Goal: Task Accomplishment & Management: Complete application form

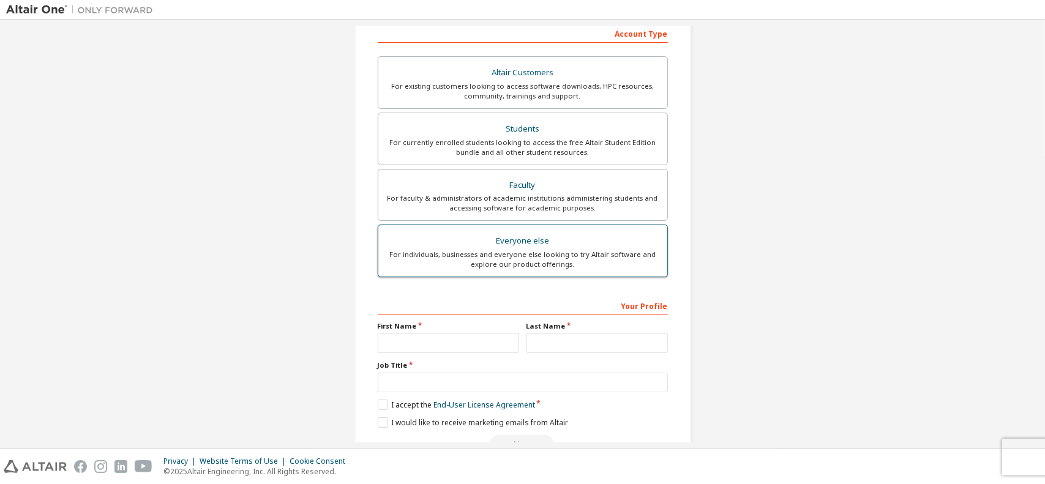
scroll to position [228, 0]
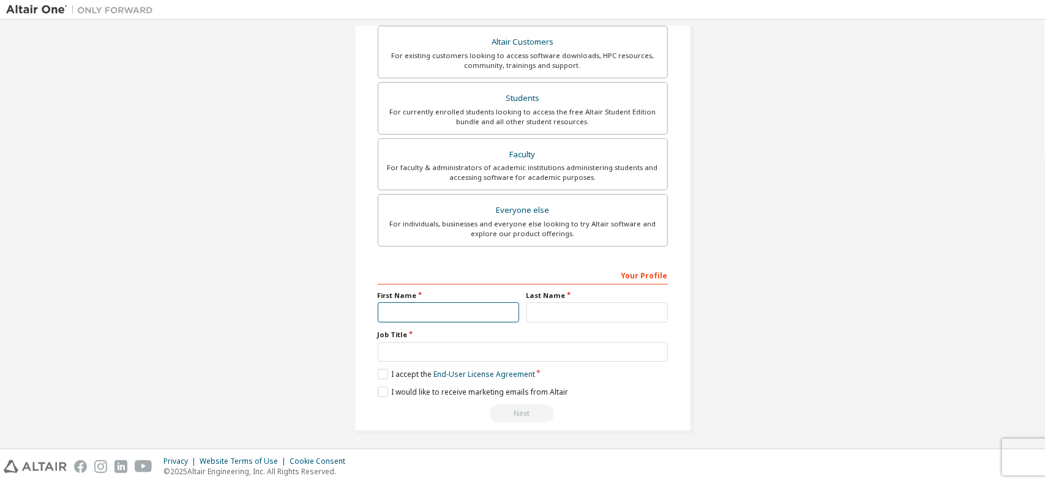
click at [457, 307] on input "text" at bounding box center [448, 312] width 141 height 20
click at [578, 304] on input "text" at bounding box center [596, 312] width 141 height 20
type input "*"
click at [482, 309] on input "text" at bounding box center [448, 312] width 141 height 20
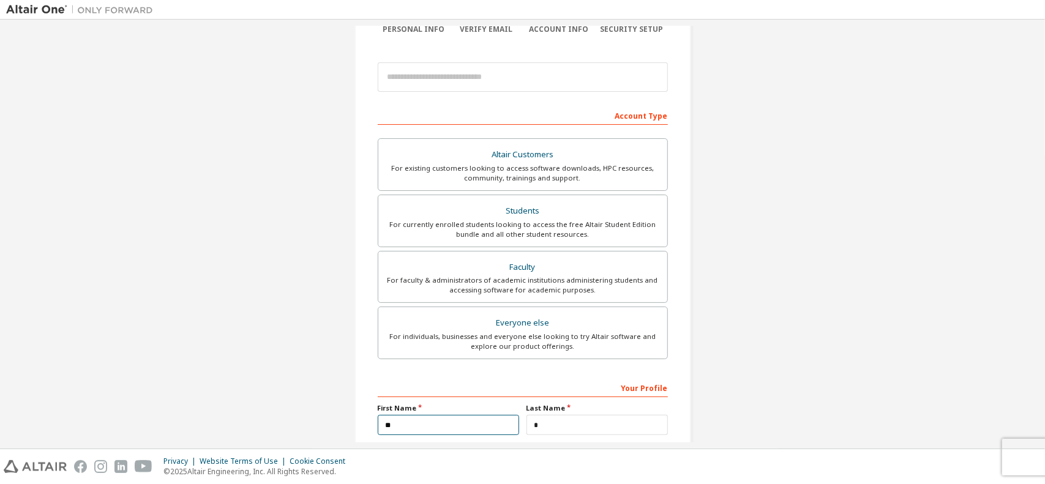
scroll to position [0, 0]
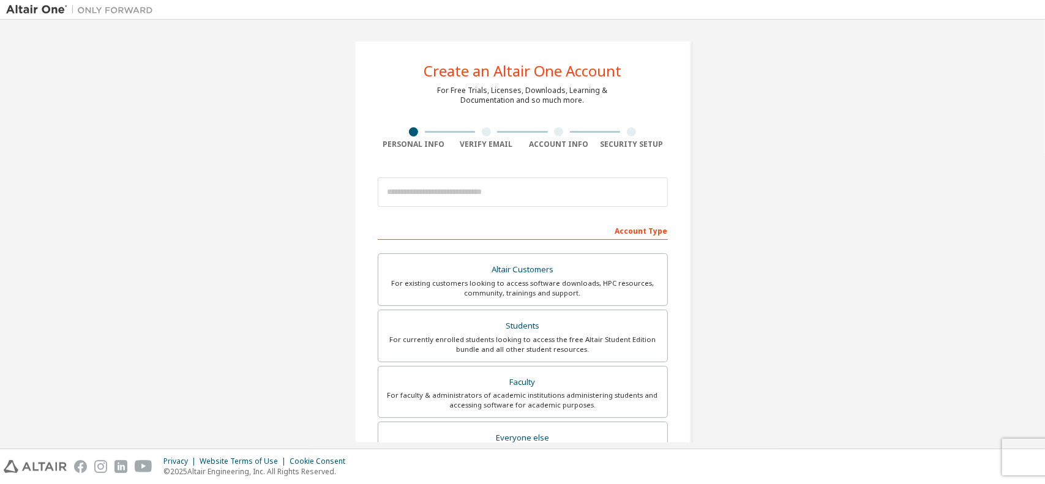
type input "**"
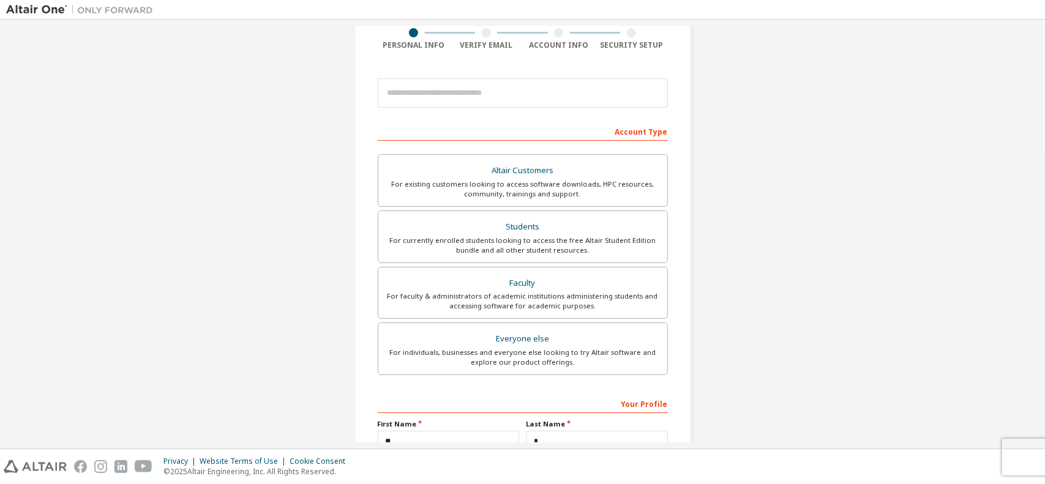
click at [498, 195] on div "For existing customers looking to access software downloads, HPC resources, com…" at bounding box center [523, 189] width 274 height 20
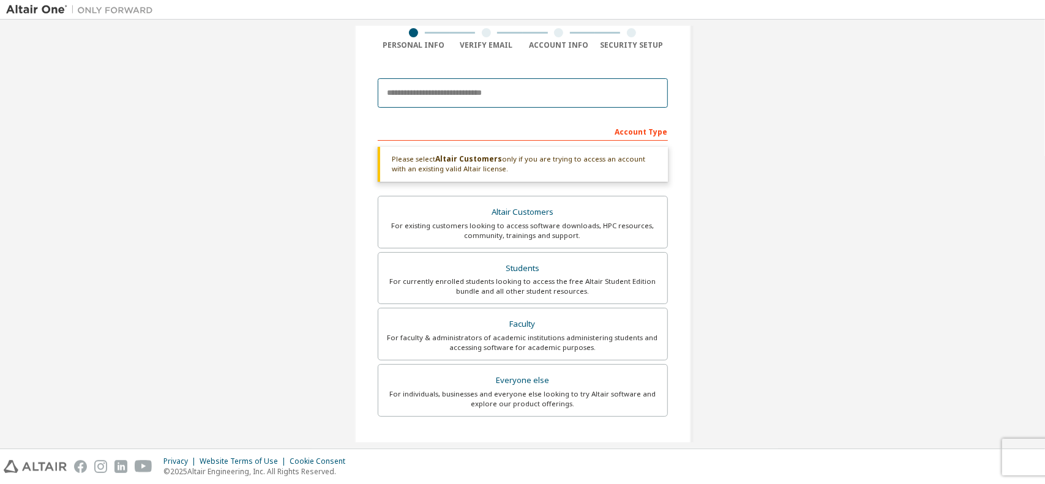
click at [494, 85] on input "email" at bounding box center [523, 92] width 290 height 29
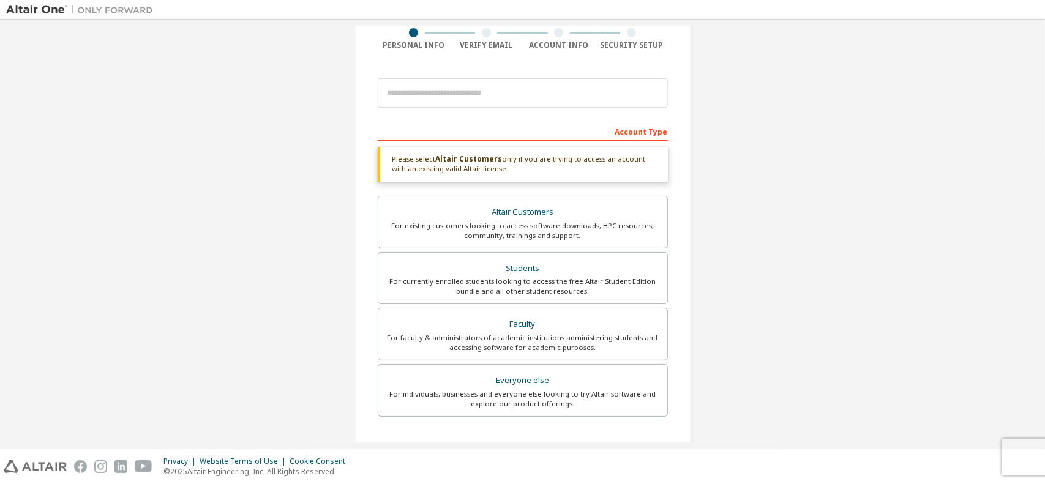
click at [649, 173] on div "Please select Altair Customers only if you are trying to access an account with…" at bounding box center [523, 164] width 290 height 35
click at [603, 156] on div "Please select Altair Customers only if you are trying to access an account with…" at bounding box center [523, 164] width 290 height 35
click at [567, 283] on div "For currently enrolled students looking to access the free Altair Student Editi…" at bounding box center [523, 287] width 274 height 20
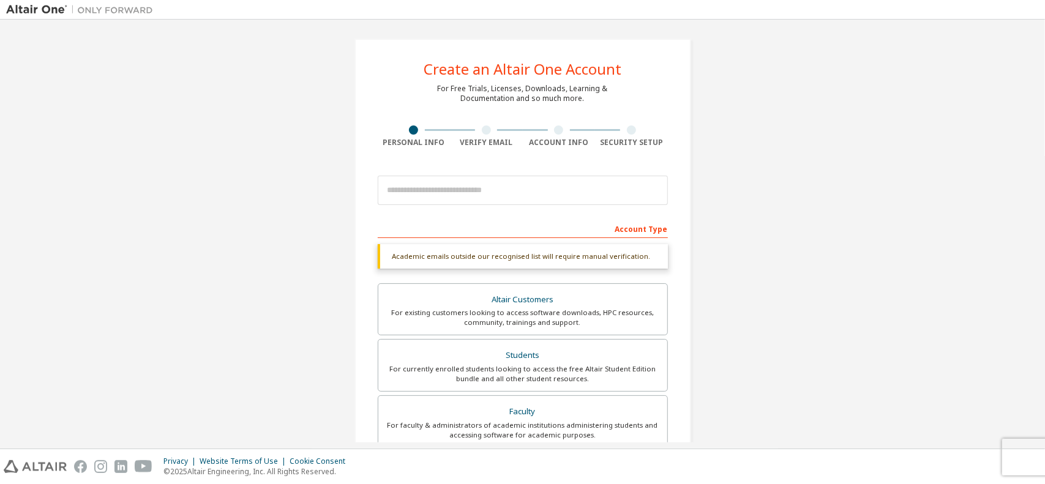
scroll to position [0, 0]
click at [475, 211] on div at bounding box center [523, 192] width 290 height 42
click at [475, 183] on input "email" at bounding box center [523, 191] width 290 height 29
type input "**********"
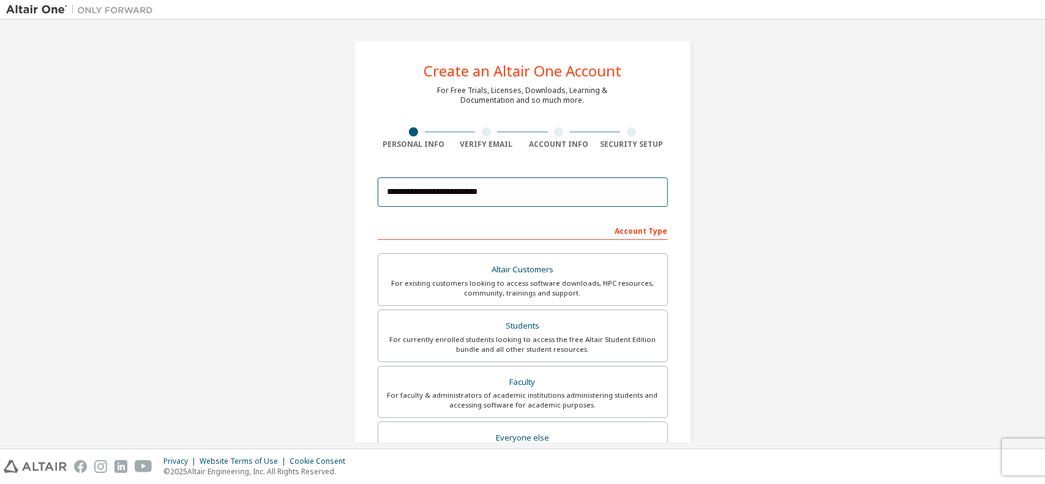
click at [633, 188] on input "**********" at bounding box center [523, 191] width 290 height 29
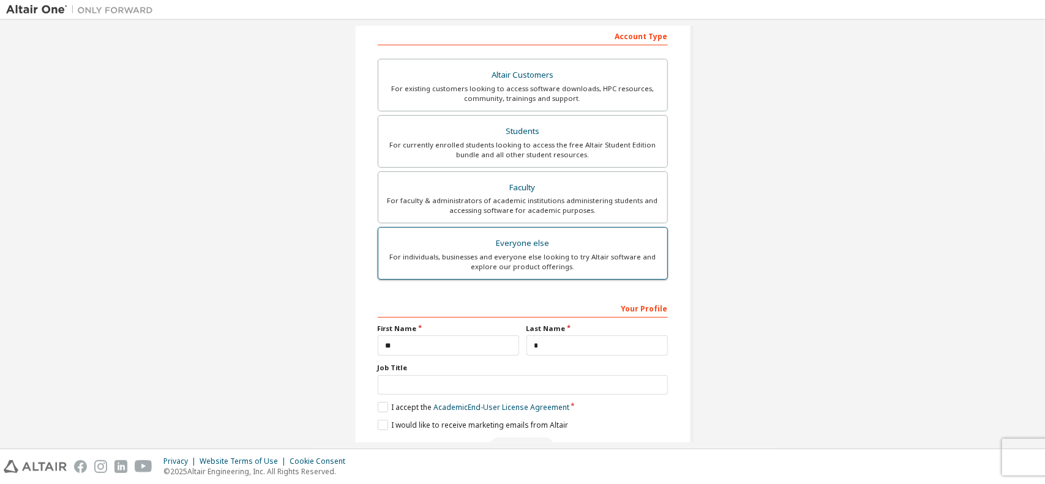
scroll to position [228, 0]
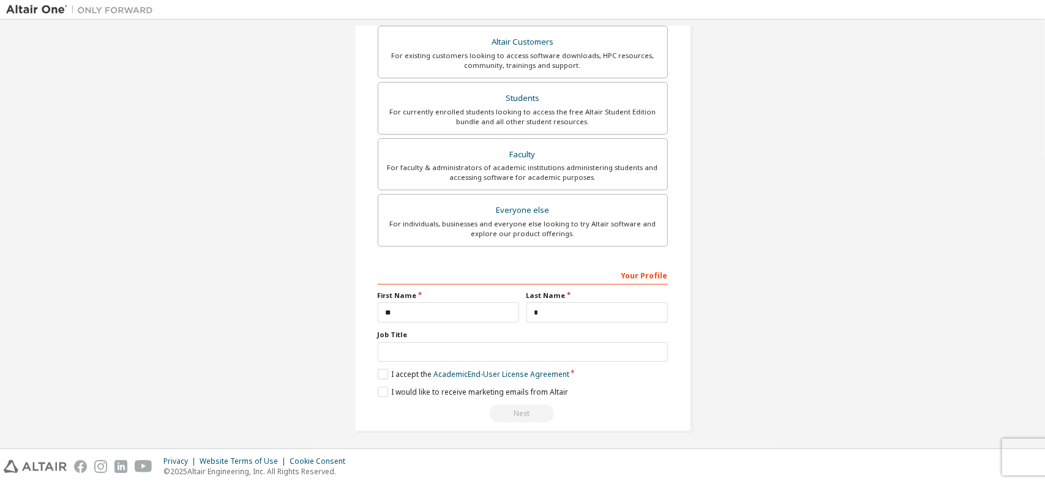
click at [381, 376] on div "Your Profile First Name ** Last Name * Job Title Please provide State/Province …" at bounding box center [523, 344] width 290 height 158
click at [379, 372] on label "I accept the Academic End-User License Agreement" at bounding box center [474, 374] width 192 height 10
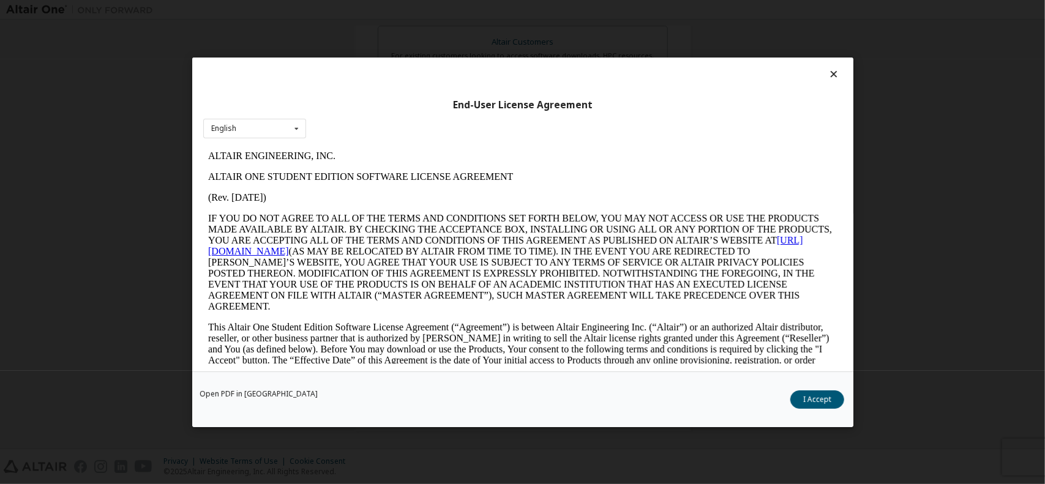
scroll to position [0, 0]
click at [826, 400] on button "I Accept" at bounding box center [817, 399] width 54 height 18
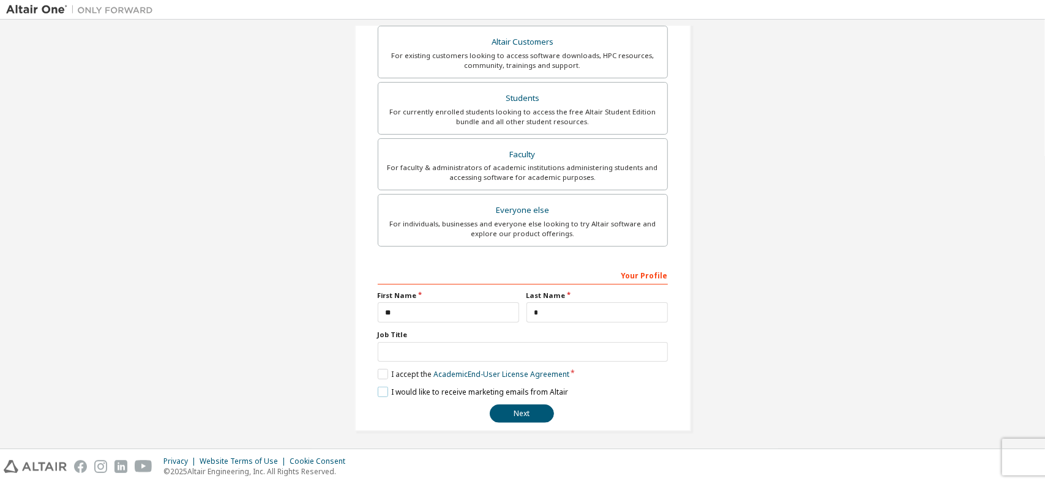
click at [383, 391] on label "I would like to receive marketing emails from Altair" at bounding box center [473, 392] width 190 height 10
click at [509, 406] on button "Next" at bounding box center [522, 414] width 64 height 18
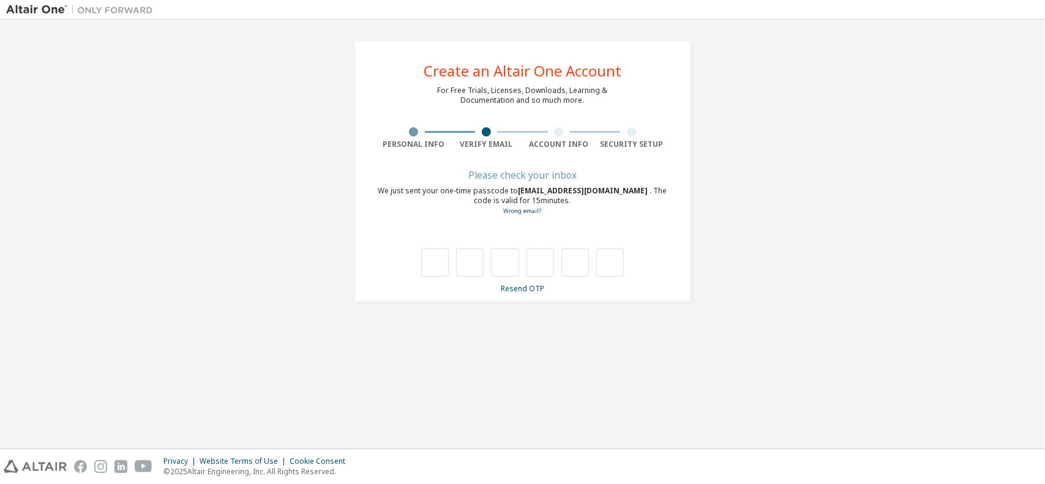
type input "*"
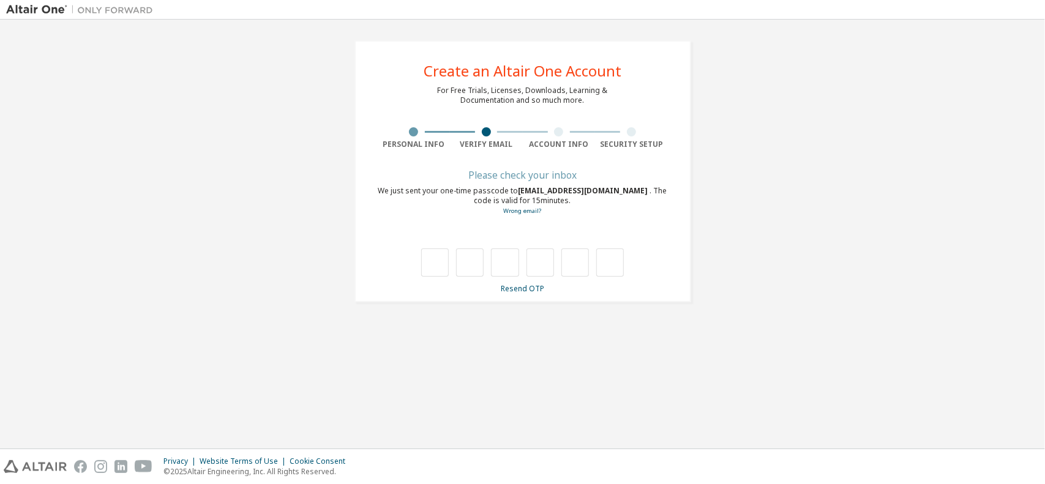
type input "*"
